Goal: Task Accomplishment & Management: Use online tool/utility

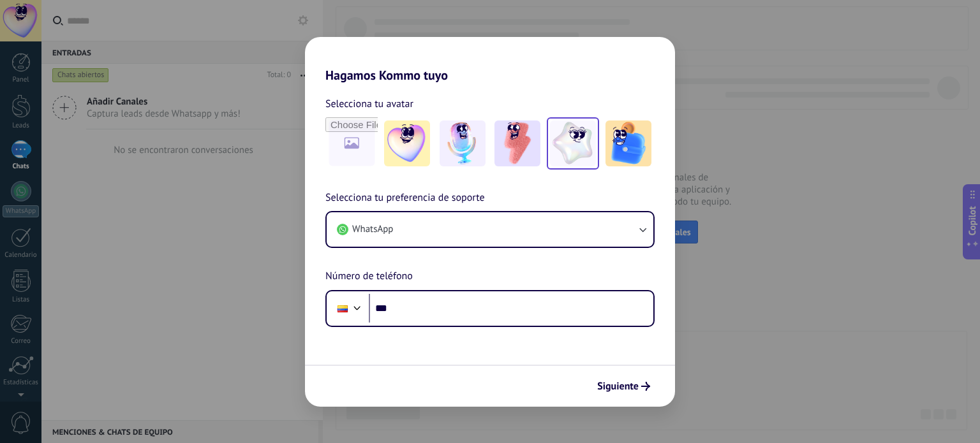
click at [571, 151] on img at bounding box center [573, 144] width 46 height 46
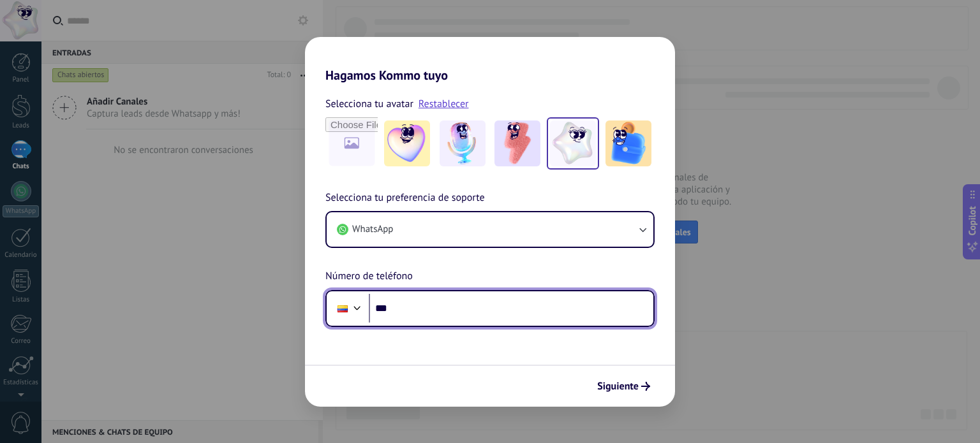
click at [438, 304] on input "***" at bounding box center [511, 308] width 285 height 29
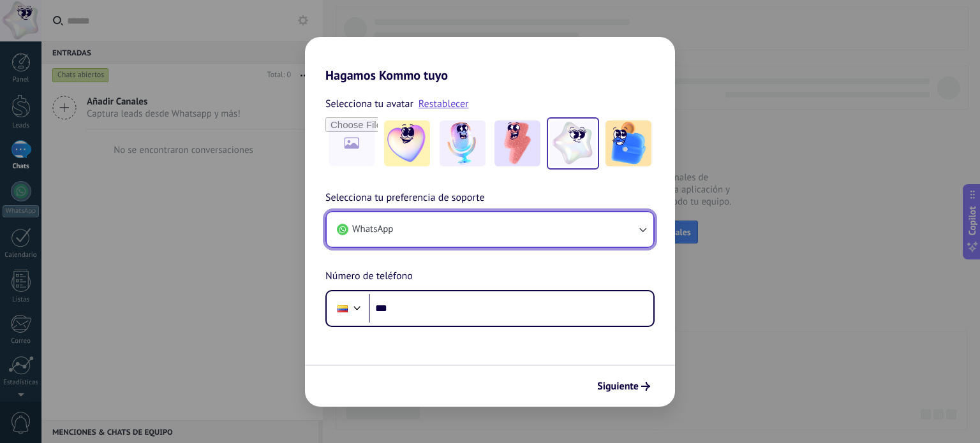
click at [417, 231] on button "WhatsApp" at bounding box center [490, 229] width 327 height 34
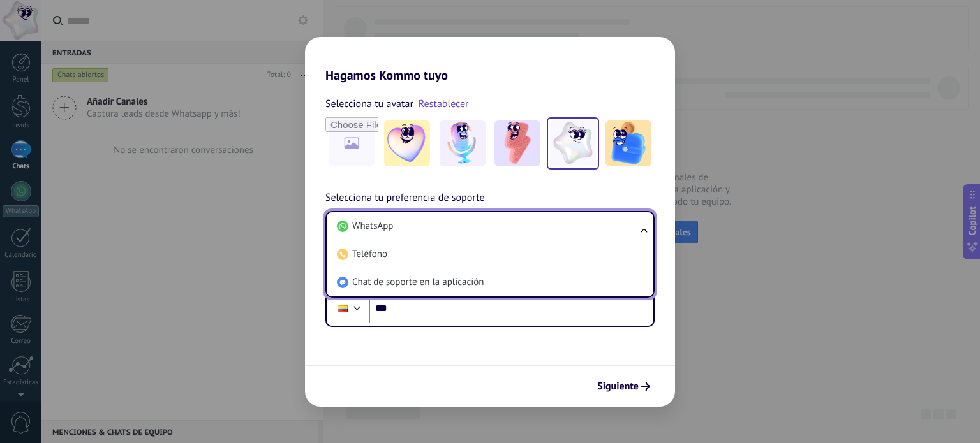
click at [417, 231] on li "WhatsApp" at bounding box center [487, 226] width 311 height 28
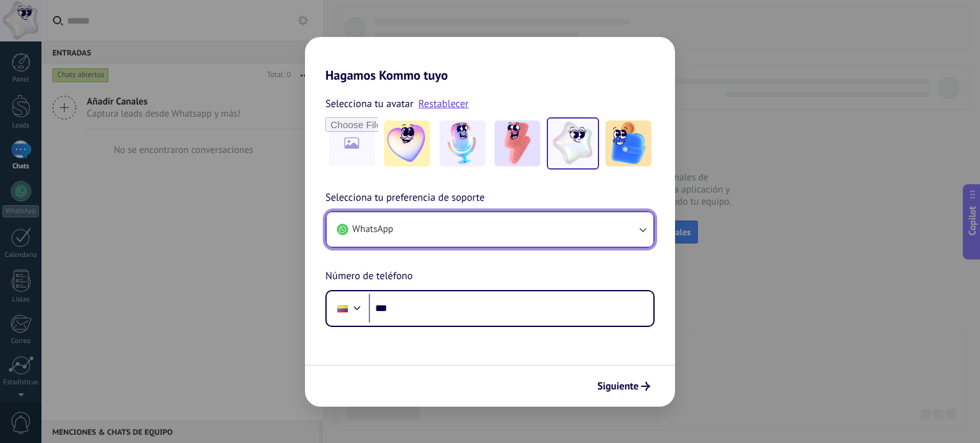
click at [417, 231] on button "WhatsApp" at bounding box center [490, 229] width 327 height 34
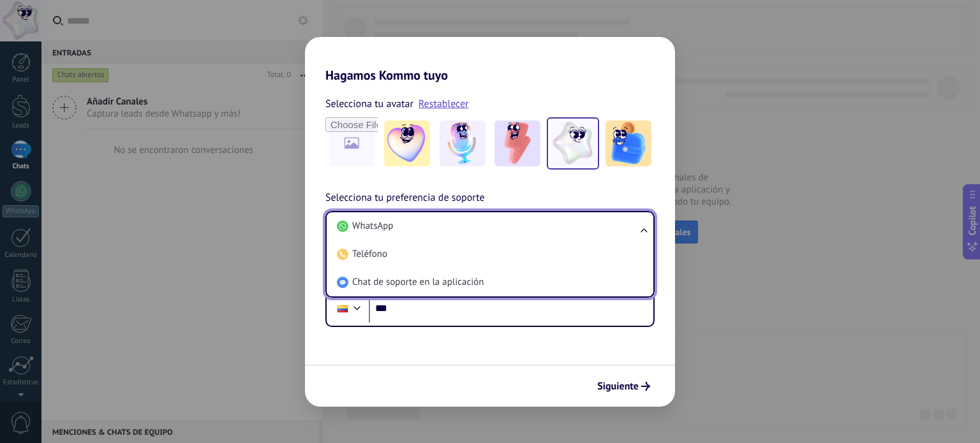
click at [417, 231] on li "WhatsApp" at bounding box center [487, 226] width 311 height 28
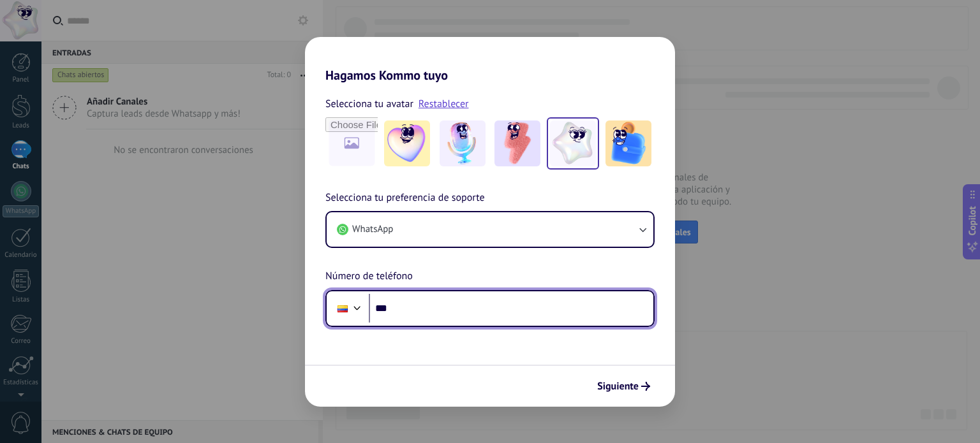
click at [420, 306] on input "***" at bounding box center [511, 308] width 285 height 29
type input "**********"
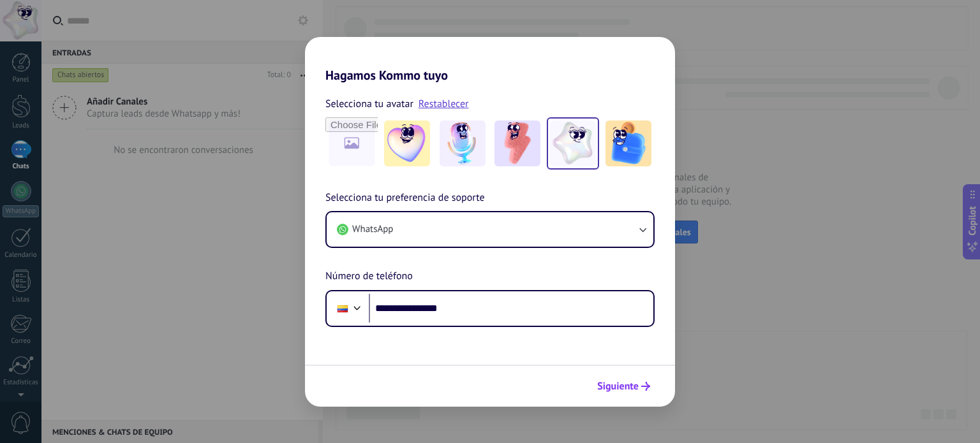
click at [637, 384] on span "Siguiente" at bounding box center [617, 386] width 41 height 9
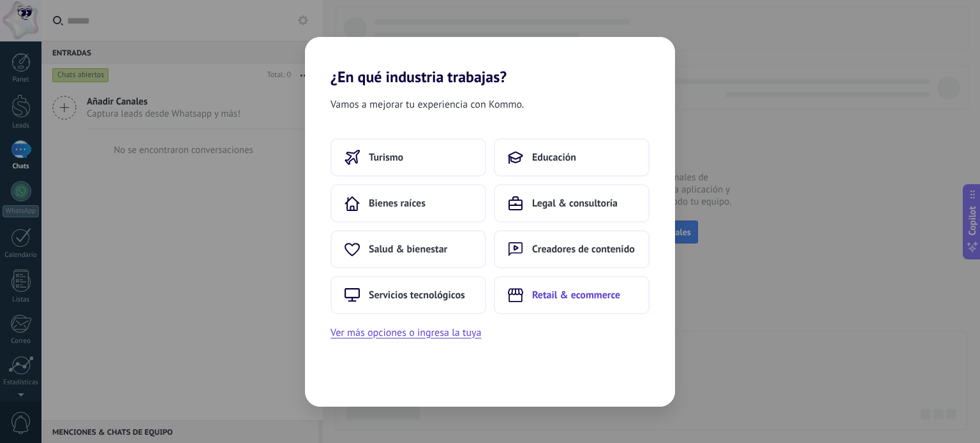
click at [556, 301] on span "Retail & ecommerce" at bounding box center [576, 295] width 88 height 13
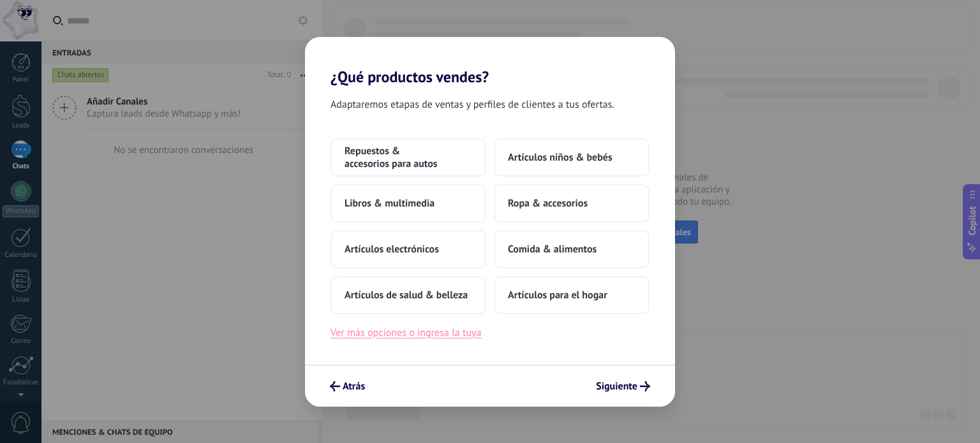
click at [457, 334] on button "Ver más opciones o ingresa la tuya" at bounding box center [406, 333] width 151 height 17
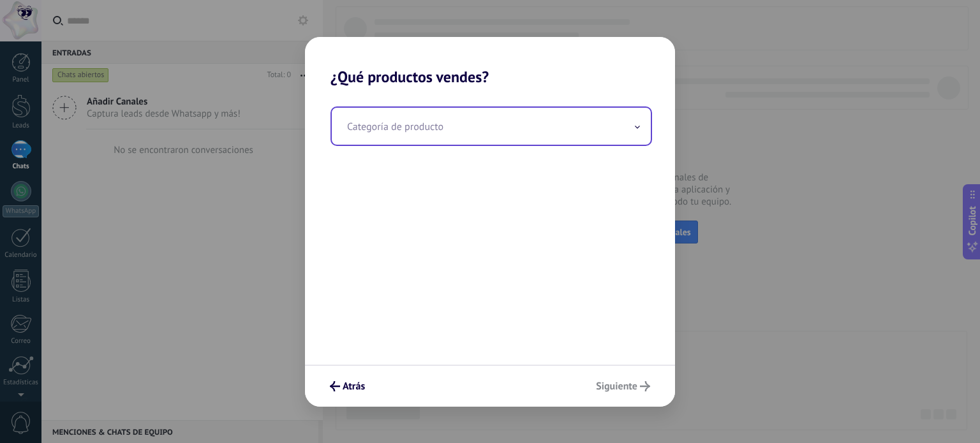
click at [628, 121] on input "text" at bounding box center [491, 126] width 319 height 37
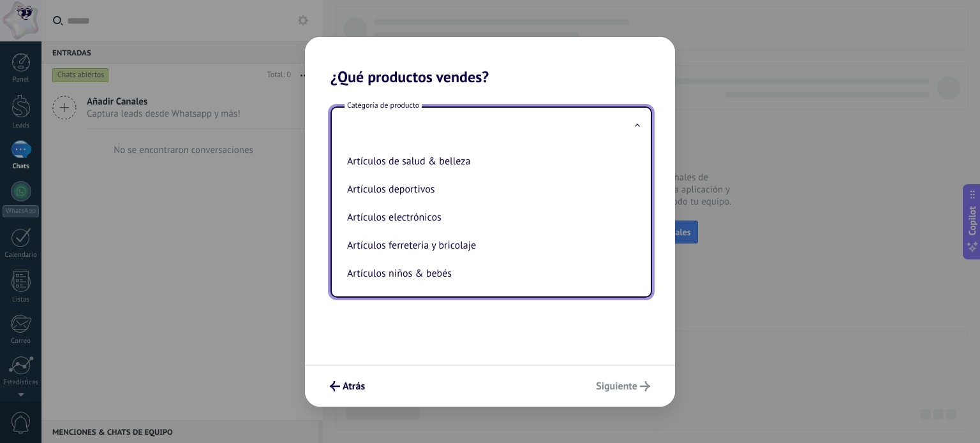
drag, startPoint x: 641, startPoint y: 163, endPoint x: 640, endPoint y: 170, distance: 7.0
click at [640, 170] on div "Artículos de salud & belleza Artículos deportivos Artículos electrónicos Artícu…" at bounding box center [491, 221] width 319 height 152
drag, startPoint x: 640, startPoint y: 153, endPoint x: 640, endPoint y: 160, distance: 7.0
click at [640, 160] on ul "Artículos de salud & belleza Artículos deportivos Artículos electrónicos Artícu…" at bounding box center [486, 221] width 309 height 152
drag, startPoint x: 640, startPoint y: 160, endPoint x: 639, endPoint y: 167, distance: 6.5
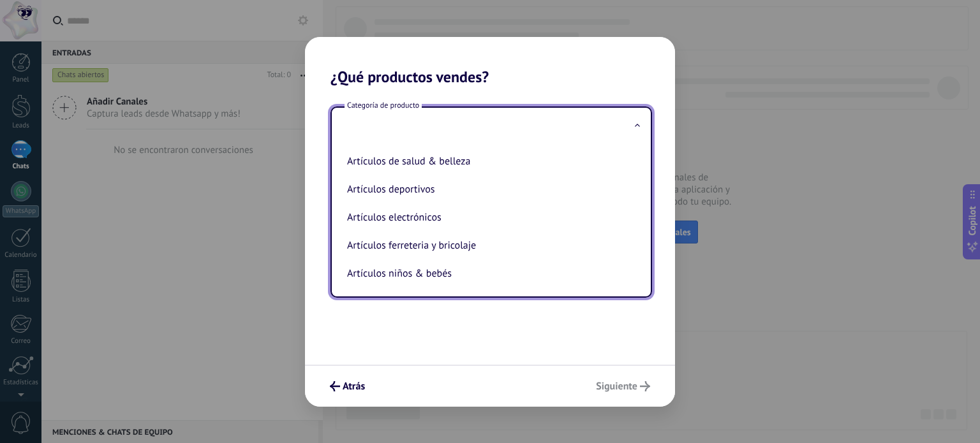
click at [639, 167] on ul "Artículos de salud & belleza Artículos deportivos Artículos electrónicos Artícu…" at bounding box center [486, 221] width 309 height 152
click at [433, 352] on div "Categoría de producto Artículos de salud & belleza Artículos deportivos Artícul…" at bounding box center [490, 225] width 370 height 279
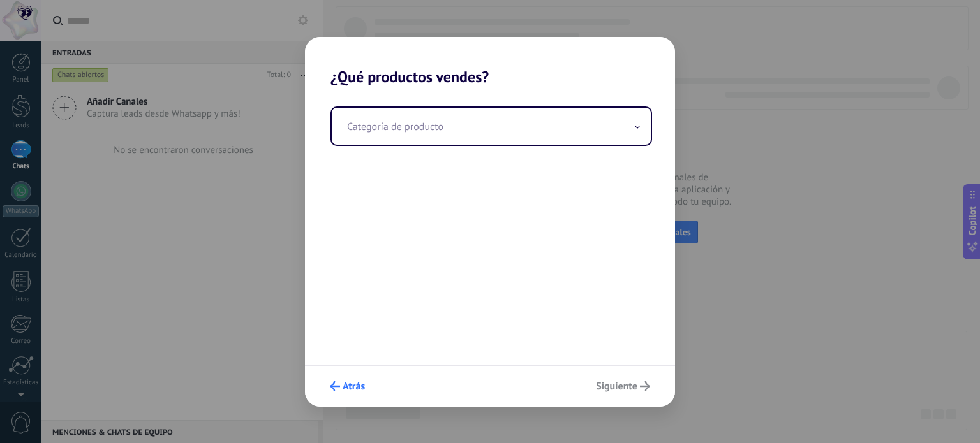
click at [343, 387] on span "Atrás" at bounding box center [354, 386] width 22 height 9
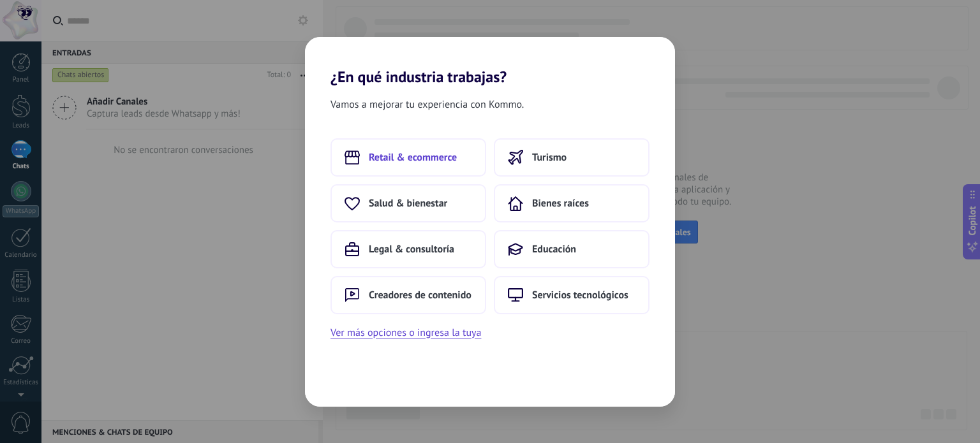
click at [430, 160] on span "Retail & ecommerce" at bounding box center [413, 157] width 88 height 13
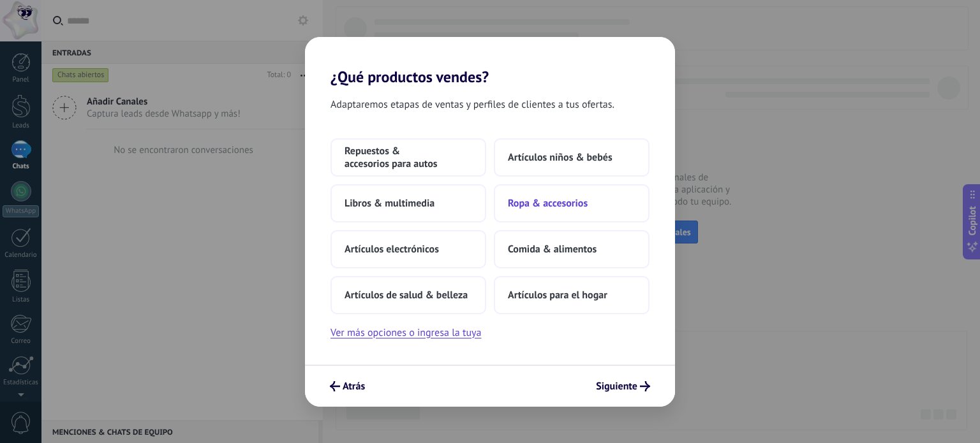
click at [555, 200] on span "Ropa & accesorios" at bounding box center [548, 203] width 80 height 13
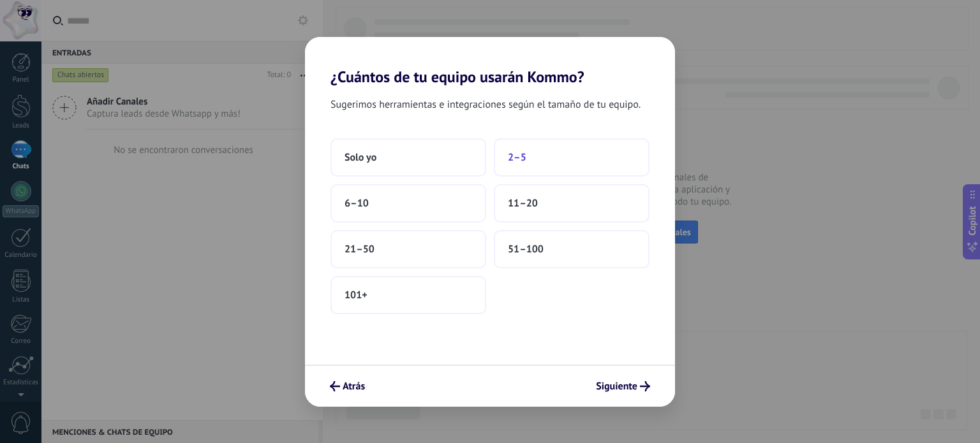
click at [516, 165] on button "2–5" at bounding box center [572, 157] width 156 height 38
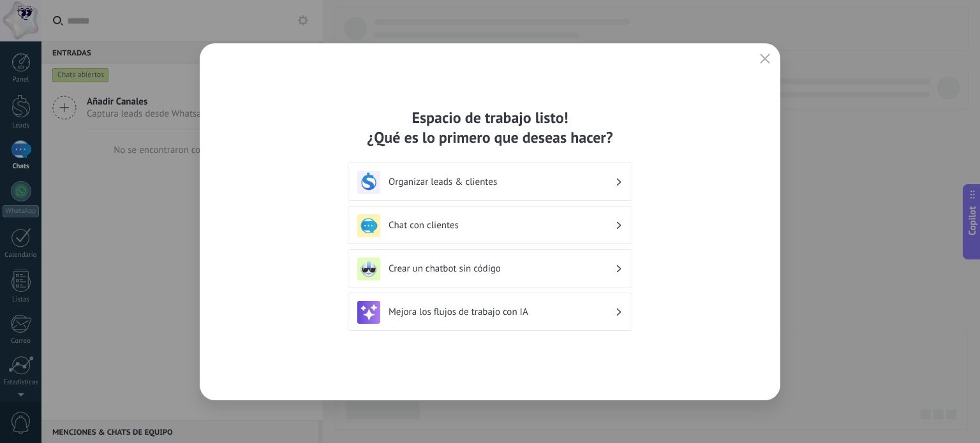
click at [476, 225] on h3 "Chat con clientes" at bounding box center [502, 225] width 227 height 12
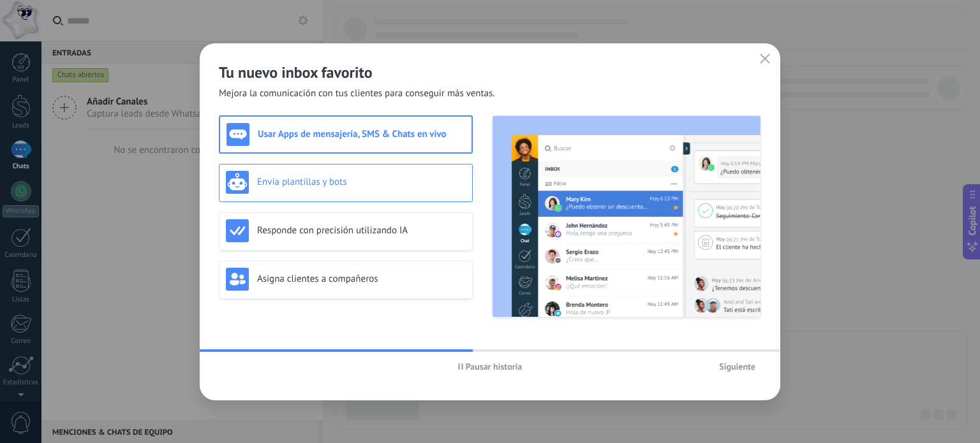
click at [329, 190] on div "Envía plantillas y bots" at bounding box center [346, 182] width 240 height 23
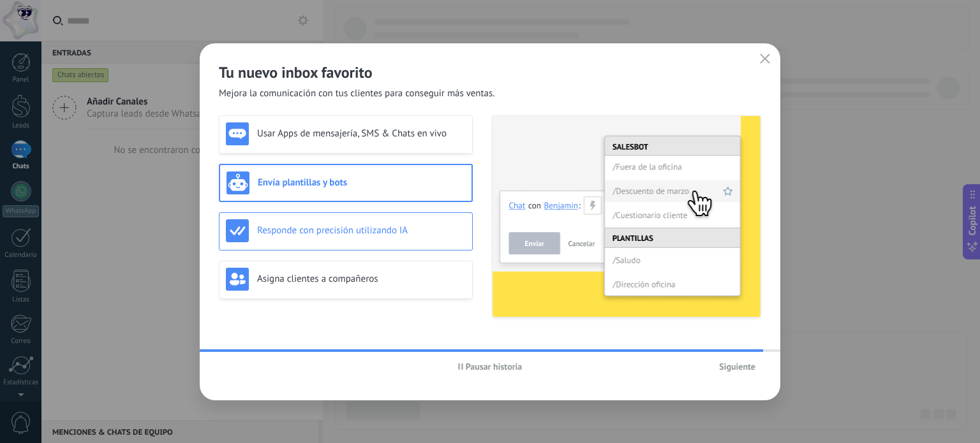
click at [333, 225] on h3 "Responde con precisión utilizando IA" at bounding box center [361, 231] width 209 height 12
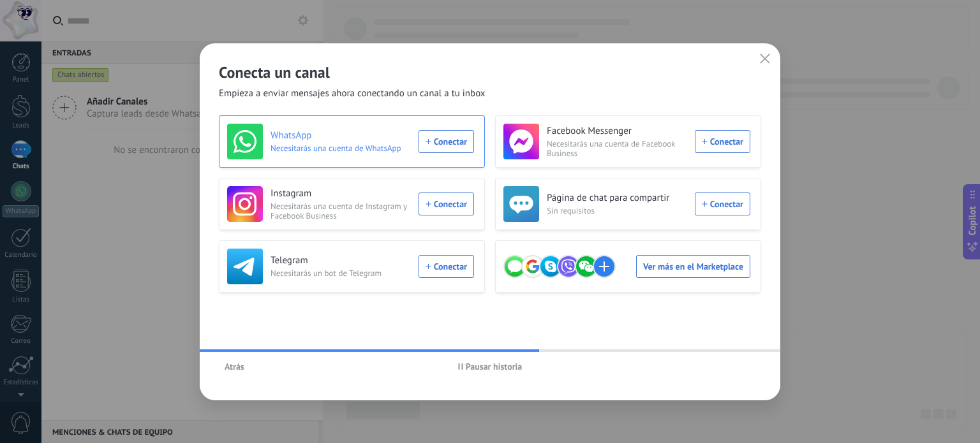
click at [449, 144] on div "WhatsApp Necesitarás una cuenta de WhatsApp Conectar" at bounding box center [350, 142] width 247 height 36
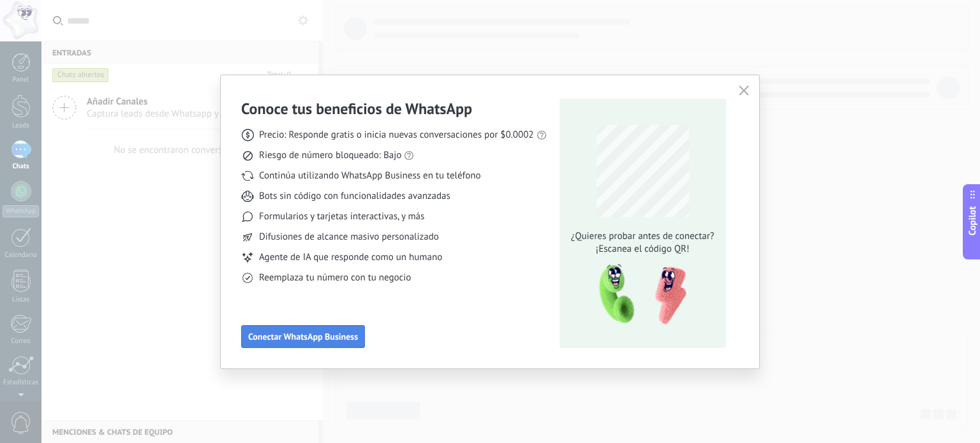
click at [288, 339] on span "Conectar WhatsApp Business" at bounding box center [303, 336] width 110 height 9
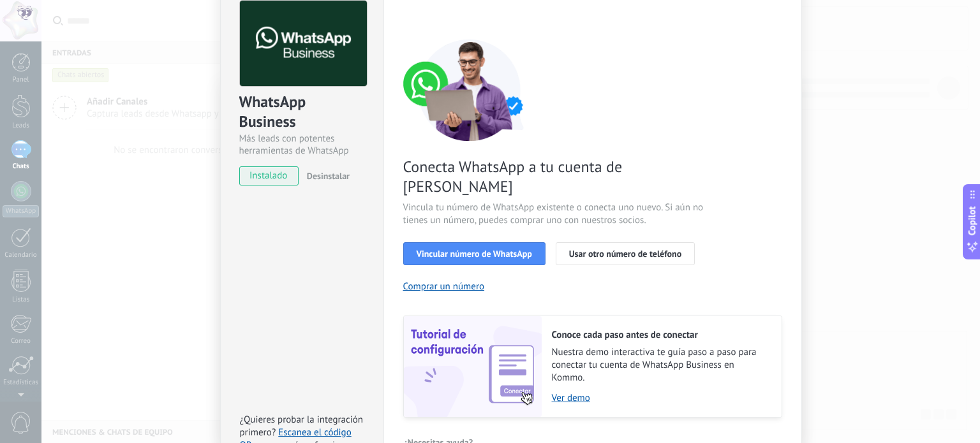
scroll to position [123, 0]
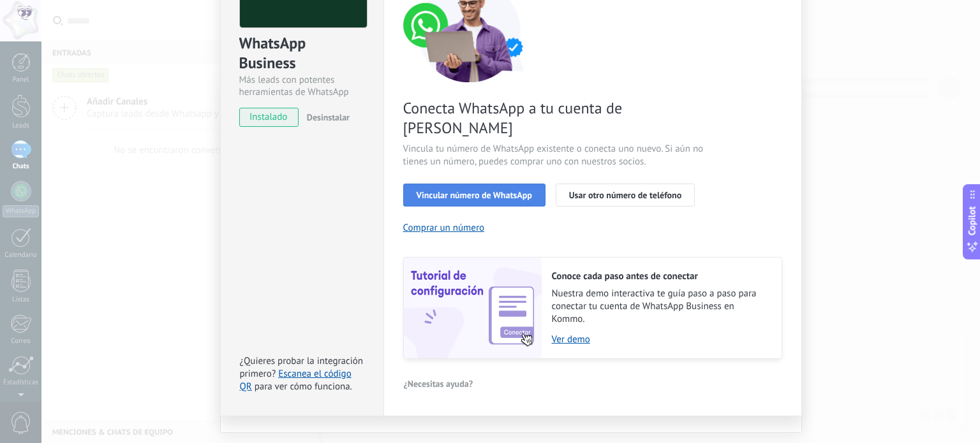
click at [470, 191] on span "Vincular número de WhatsApp" at bounding box center [474, 195] width 115 height 9
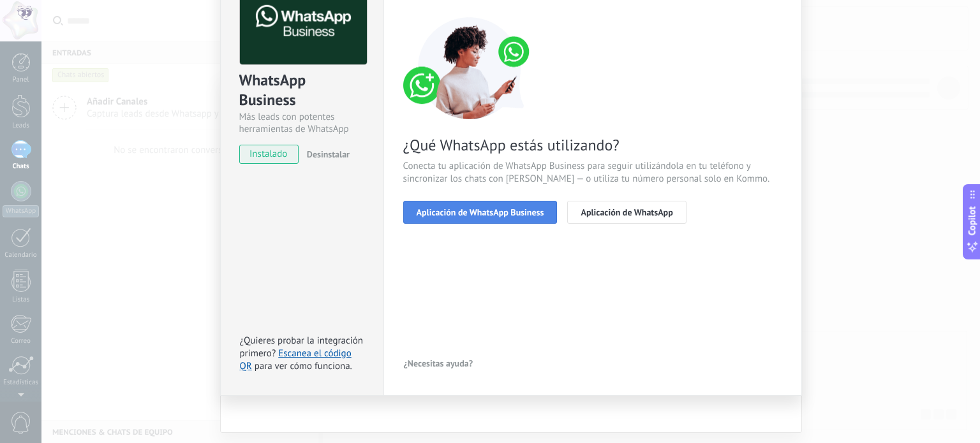
click at [484, 212] on span "Aplicación de WhatsApp Business" at bounding box center [481, 212] width 128 height 9
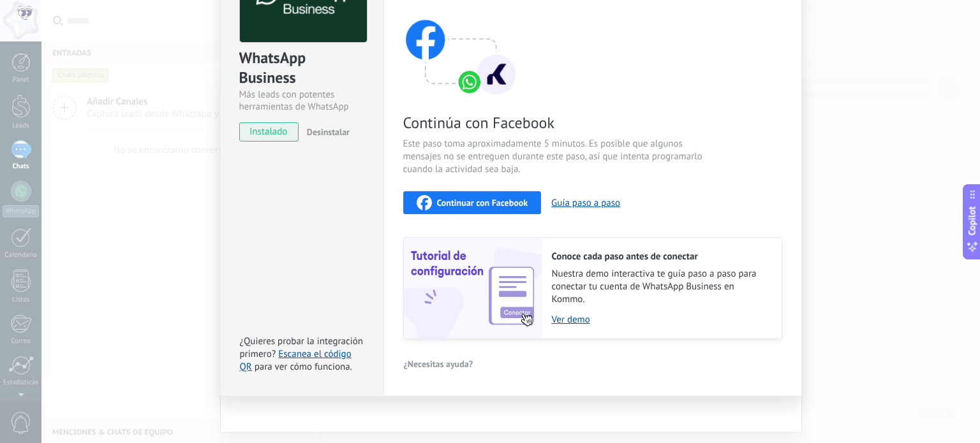
scroll to position [0, 0]
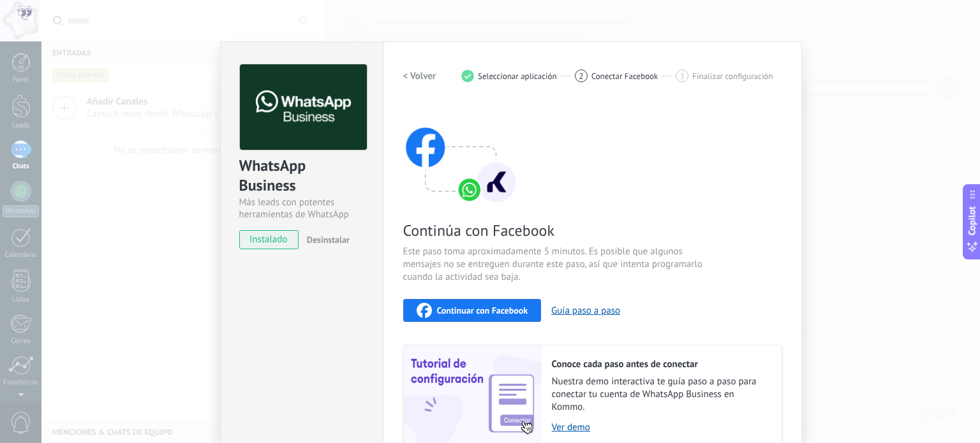
click at [466, 77] on div "1" at bounding box center [467, 76] width 13 height 13
click at [411, 76] on h2 "< Volver" at bounding box center [419, 76] width 33 height 12
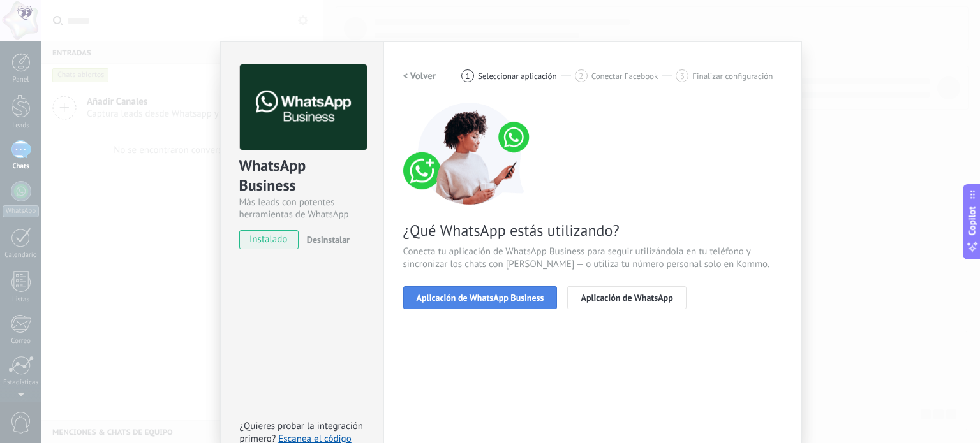
click at [506, 298] on span "Aplicación de WhatsApp Business" at bounding box center [481, 298] width 128 height 9
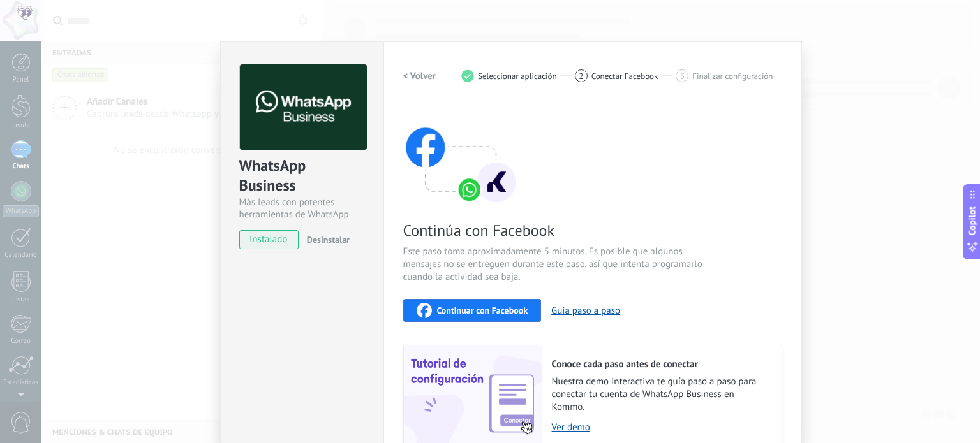
scroll to position [108, 0]
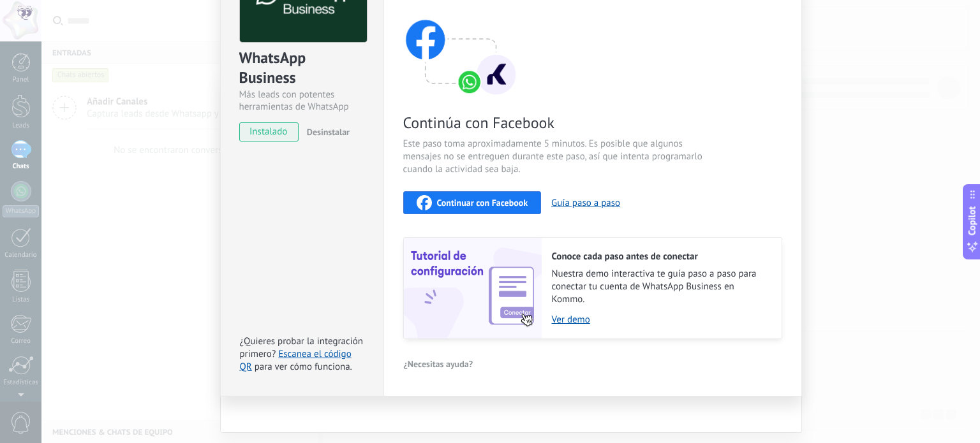
click at [471, 209] on div "Continuar con Facebook" at bounding box center [473, 202] width 112 height 15
click at [796, 29] on div "Configuraciones Autorizaciones This tab logs the users who have granted integra…" at bounding box center [592, 165] width 419 height 463
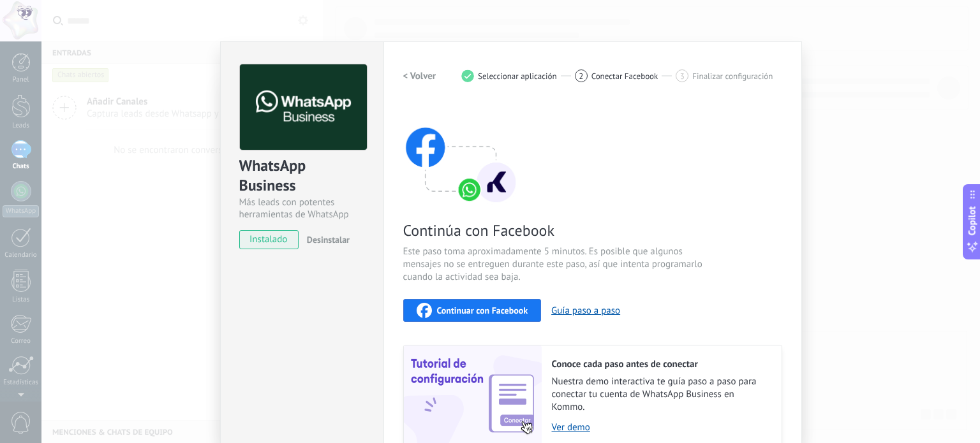
click at [891, 82] on div "WhatsApp Business Más leads con potentes herramientas de WhatsApp instalado Des…" at bounding box center [510, 221] width 939 height 443
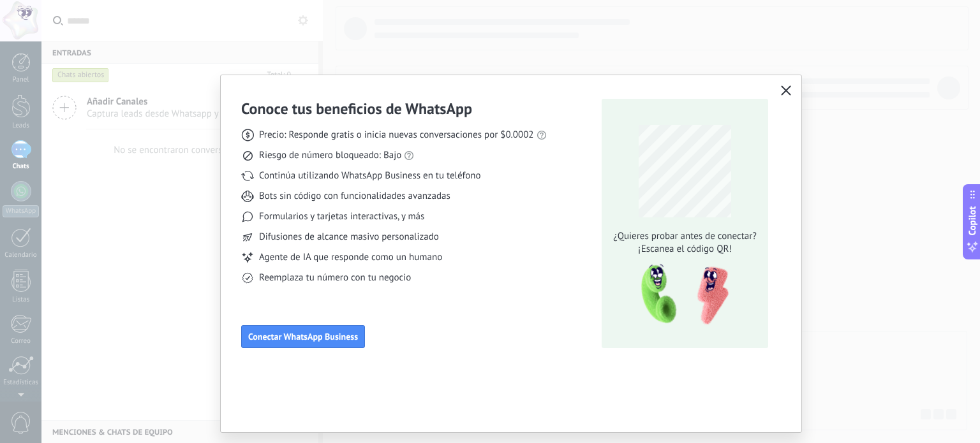
click at [792, 89] on button "button" at bounding box center [786, 91] width 17 height 18
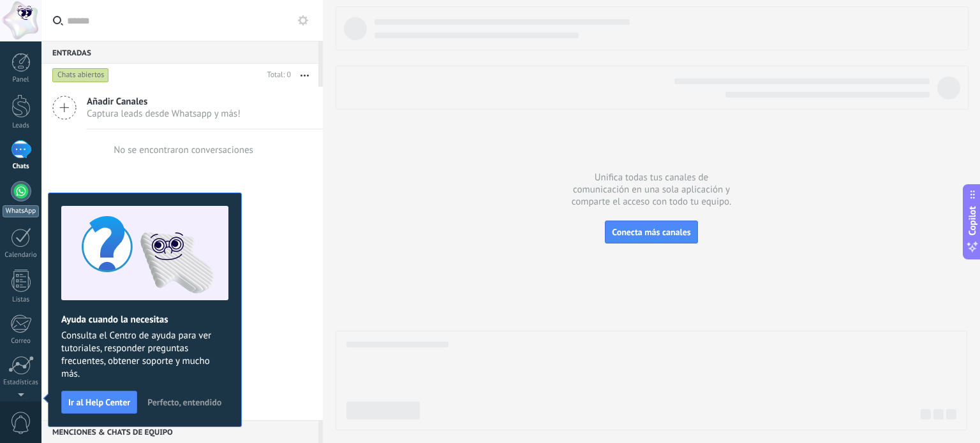
click at [11, 193] on div at bounding box center [21, 191] width 20 height 20
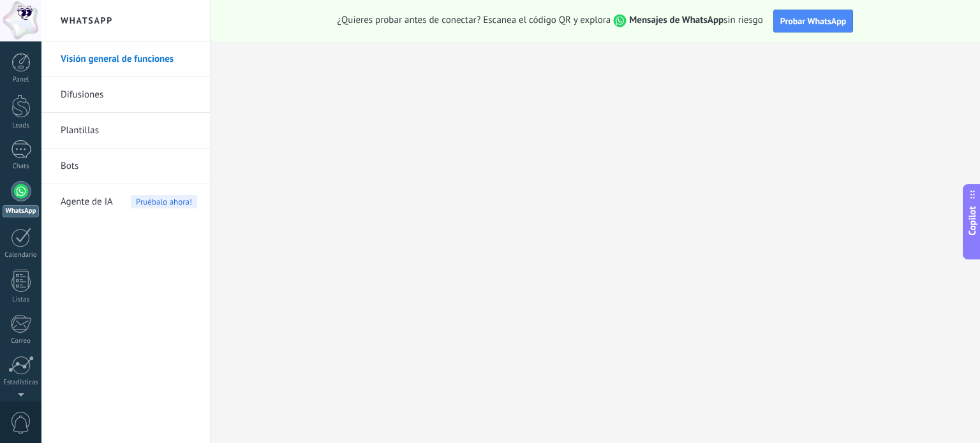
click at [70, 164] on link "Bots" at bounding box center [129, 167] width 137 height 36
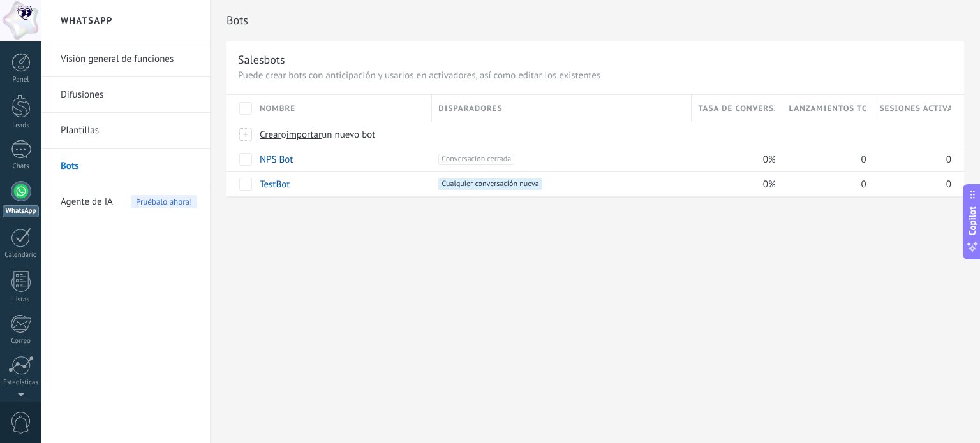
click at [76, 193] on span "Agente de IA" at bounding box center [87, 202] width 52 height 36
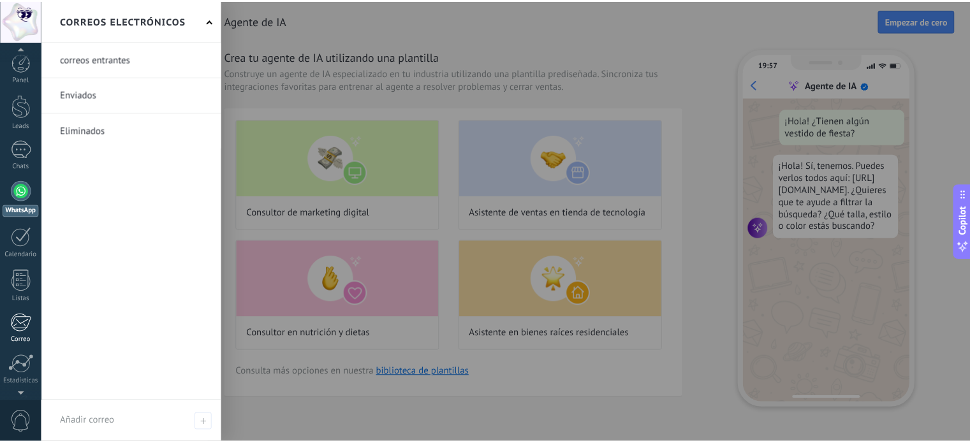
scroll to position [87, 0]
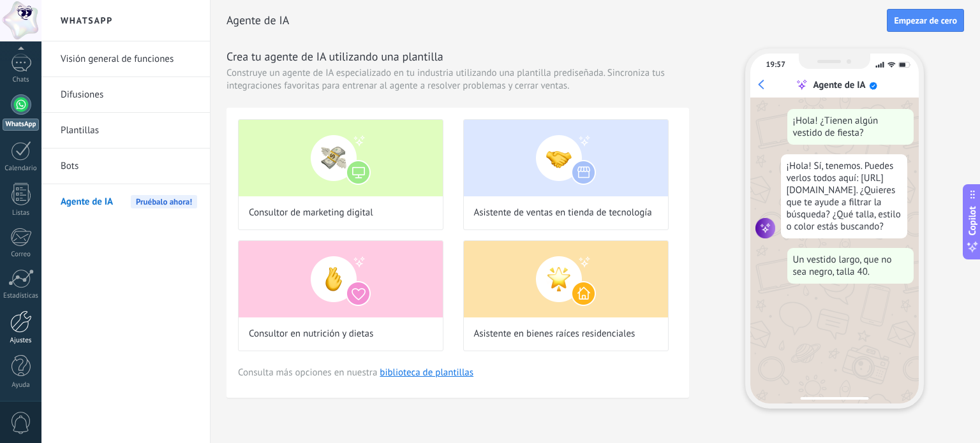
click at [20, 331] on div at bounding box center [21, 322] width 22 height 22
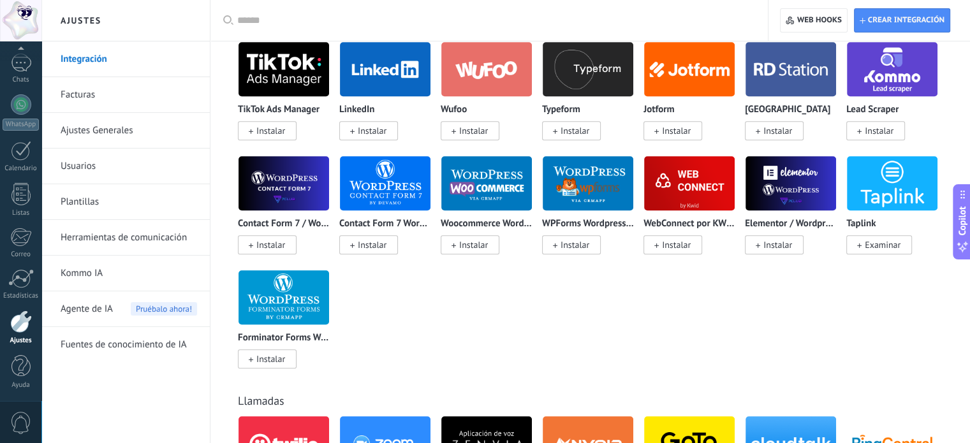
scroll to position [1085, 0]
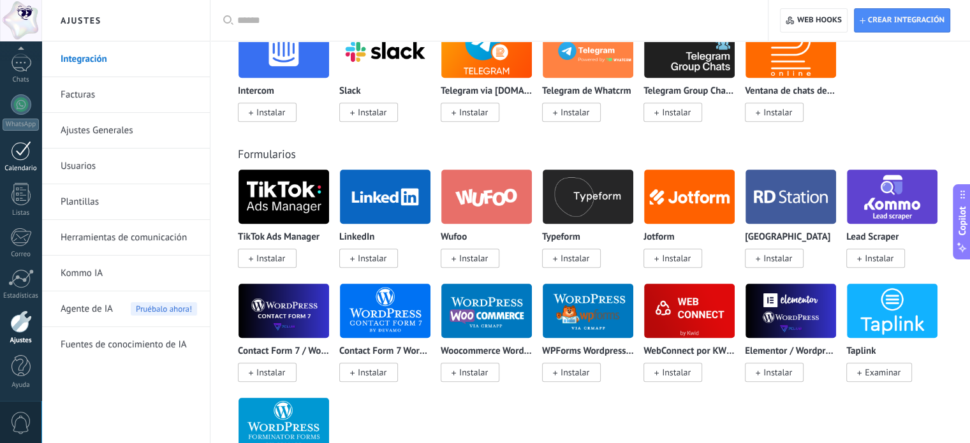
click at [9, 154] on link "Calendario" at bounding box center [20, 157] width 41 height 32
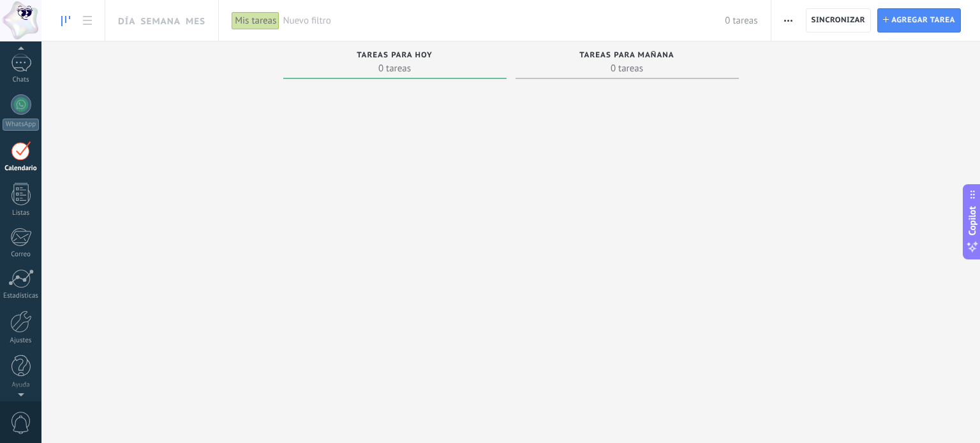
click at [28, 18] on div at bounding box center [20, 20] width 41 height 41
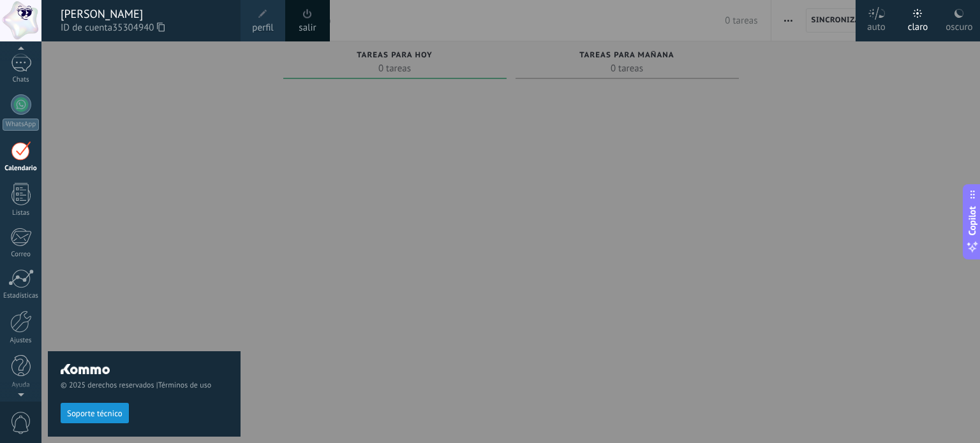
click at [271, 21] on span "perfil" at bounding box center [262, 28] width 21 height 14
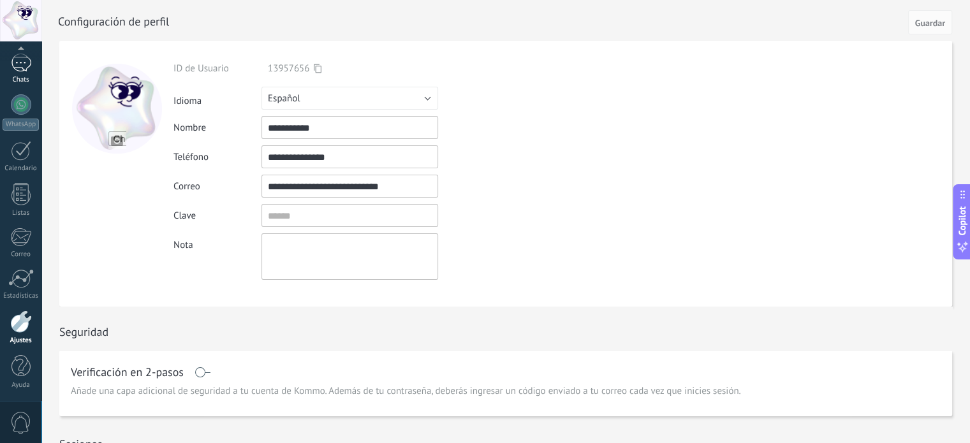
click at [22, 66] on div at bounding box center [21, 63] width 20 height 19
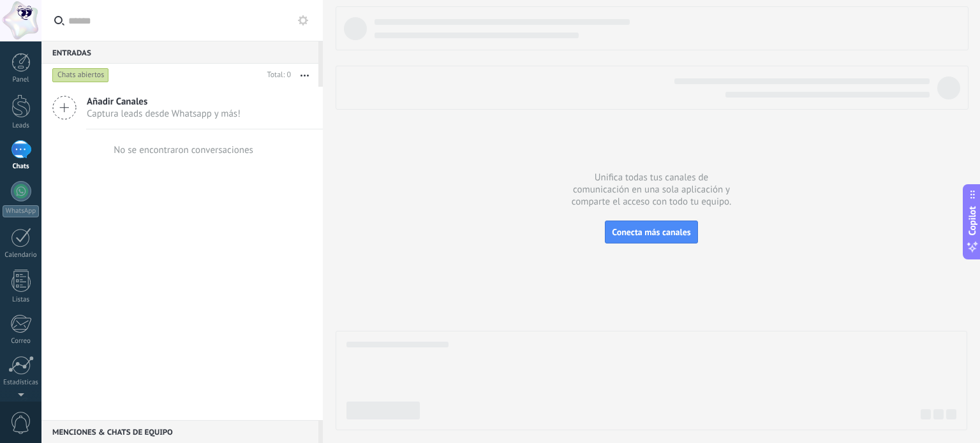
click at [219, 12] on input "text" at bounding box center [189, 20] width 242 height 41
click at [303, 72] on button "button" at bounding box center [304, 75] width 27 height 23
click at [26, 198] on div at bounding box center [21, 191] width 20 height 20
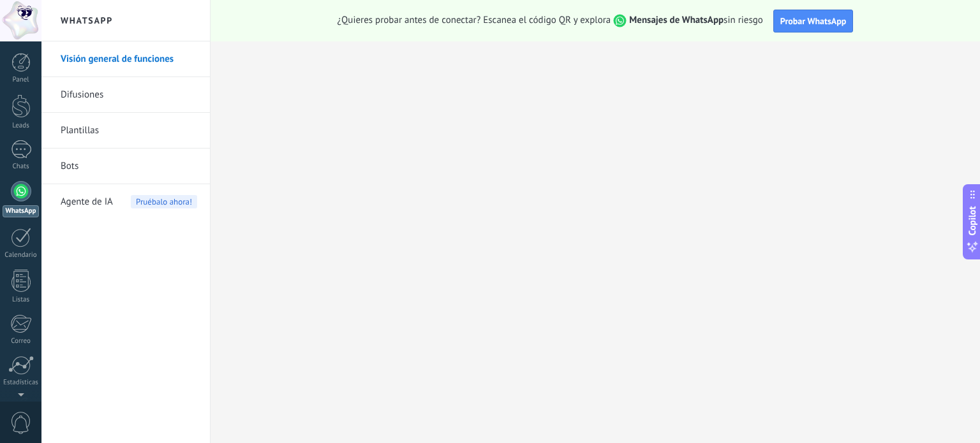
click at [93, 104] on link "Difusiones" at bounding box center [129, 95] width 137 height 36
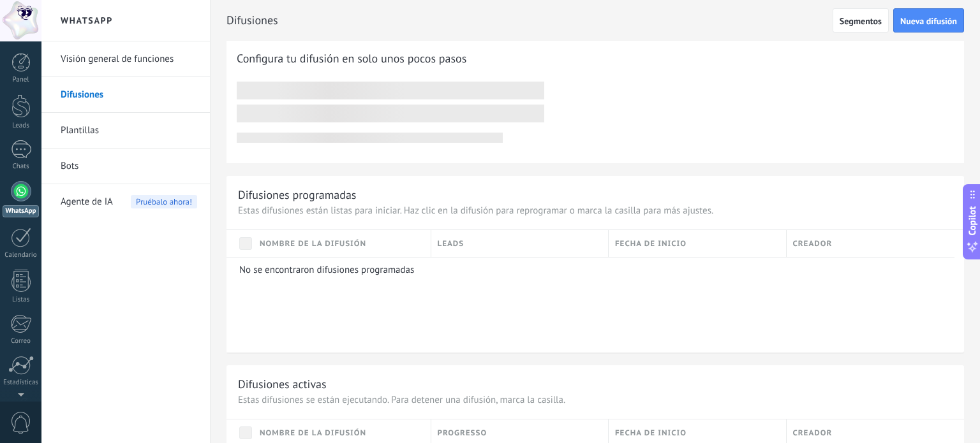
click at [89, 131] on link "Plantillas" at bounding box center [129, 131] width 137 height 36
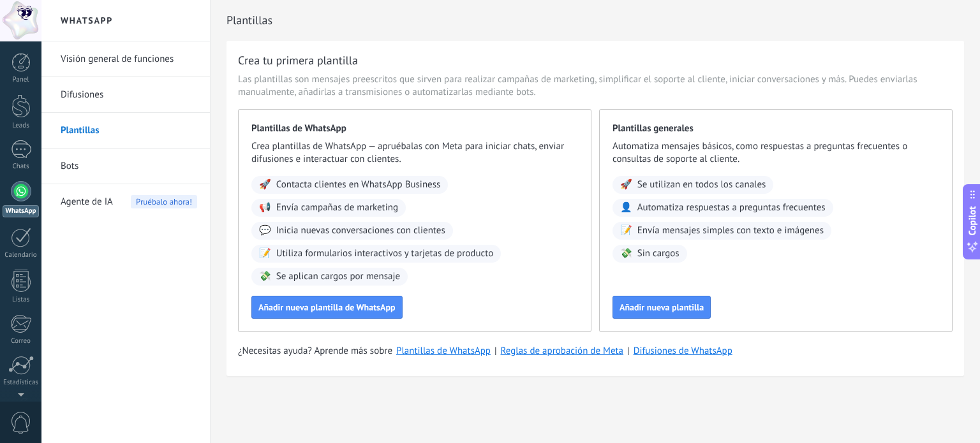
click at [82, 98] on link "Difusiones" at bounding box center [129, 95] width 137 height 36
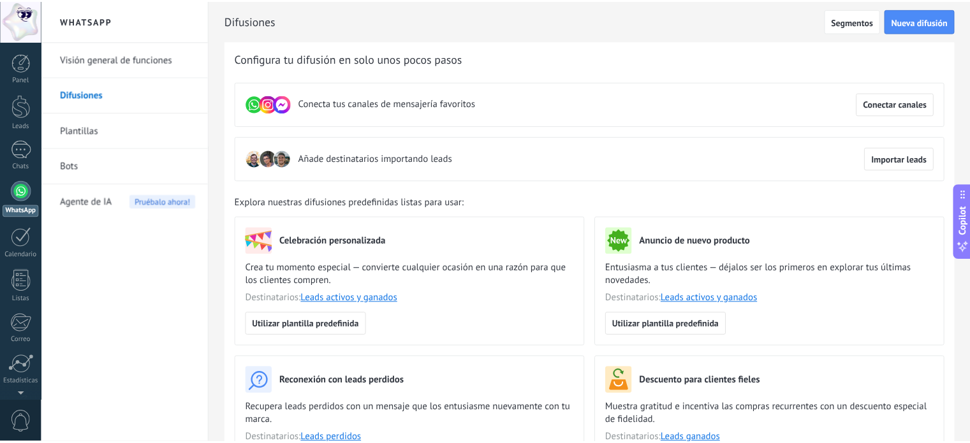
scroll to position [64, 0]
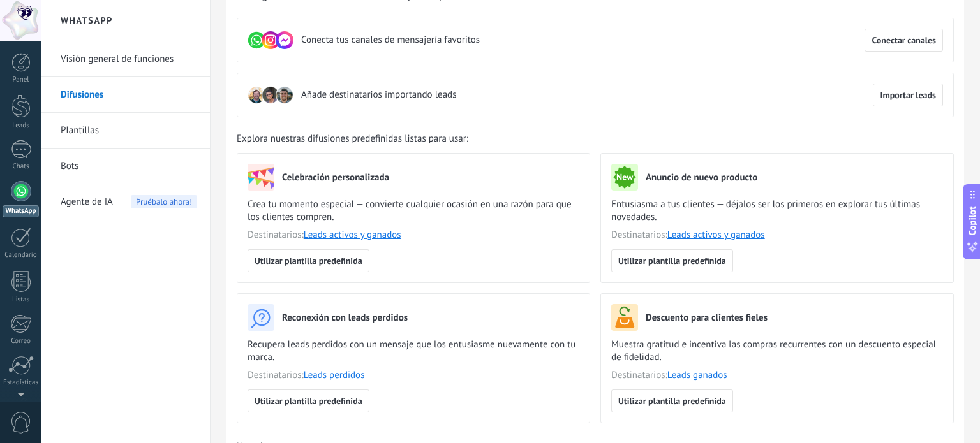
click at [97, 127] on link "Plantillas" at bounding box center [129, 131] width 137 height 36
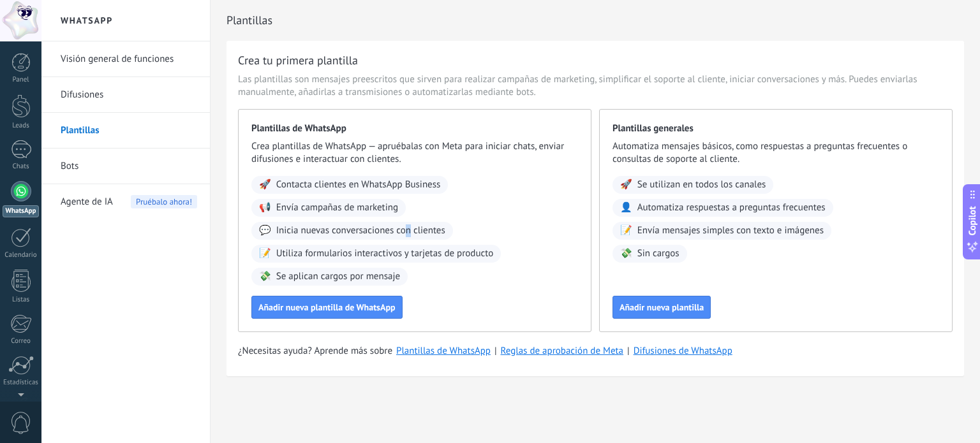
click at [412, 235] on span "Inicia nuevas conversaciones con clientes" at bounding box center [360, 231] width 169 height 13
click at [101, 168] on link "Bots" at bounding box center [129, 167] width 137 height 36
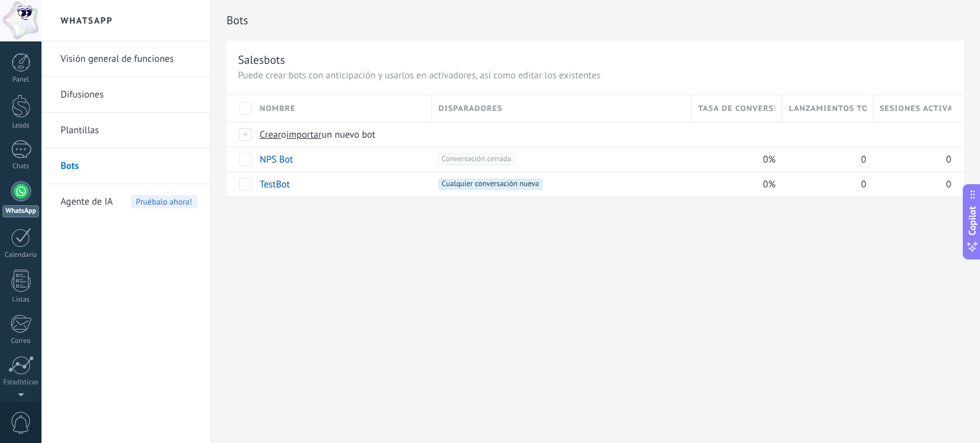
click at [89, 201] on span "Agente de IA" at bounding box center [87, 202] width 52 height 36
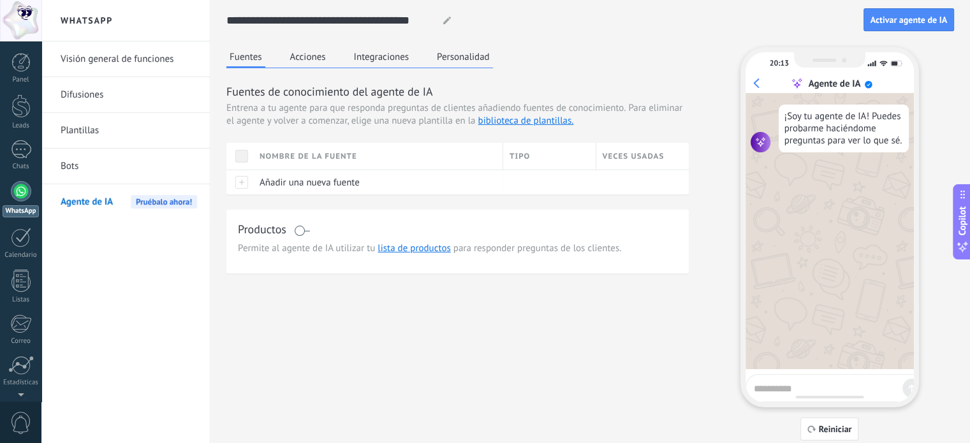
click at [306, 50] on button "Acciones" at bounding box center [308, 56] width 42 height 19
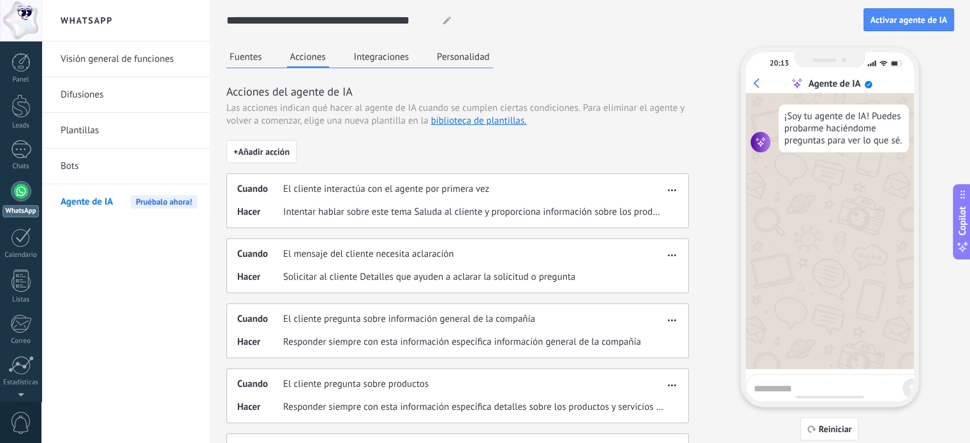
click at [242, 56] on button "Fuentes" at bounding box center [246, 56] width 39 height 19
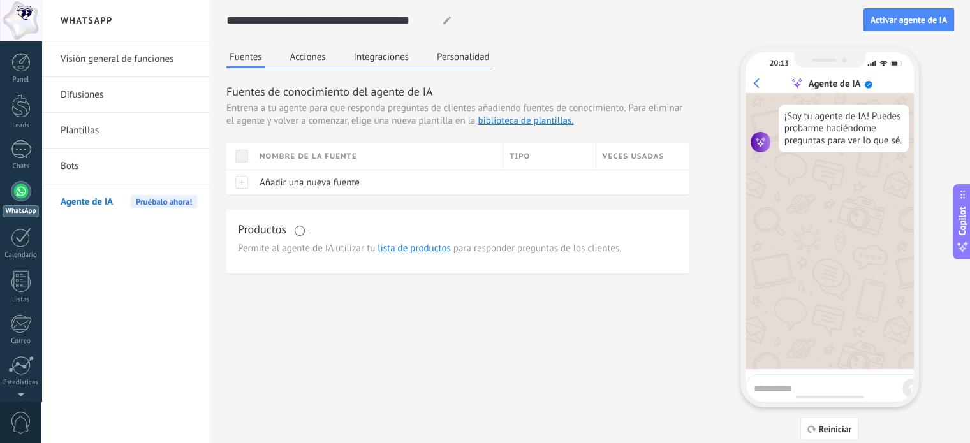
click at [115, 52] on link "Visión general de funciones" at bounding box center [129, 59] width 137 height 36
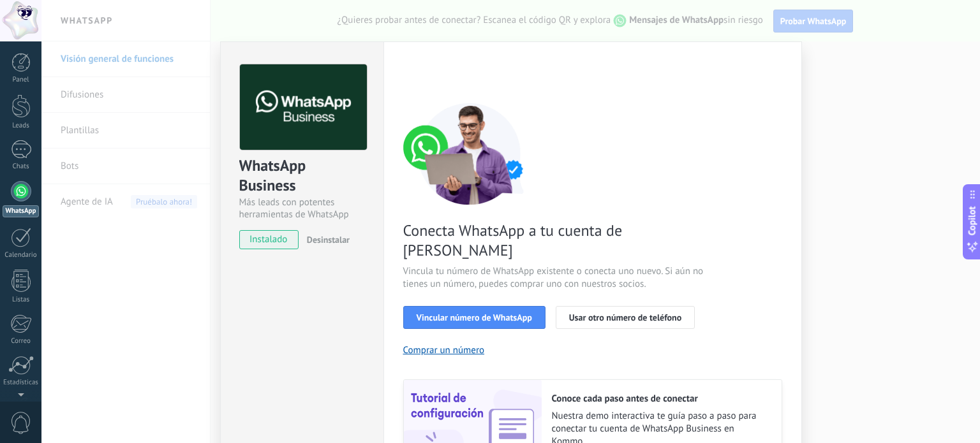
click at [831, 153] on div "WhatsApp Business Más leads con potentes herramientas de WhatsApp instalado Des…" at bounding box center [510, 221] width 939 height 443
